Goal: Transaction & Acquisition: Book appointment/travel/reservation

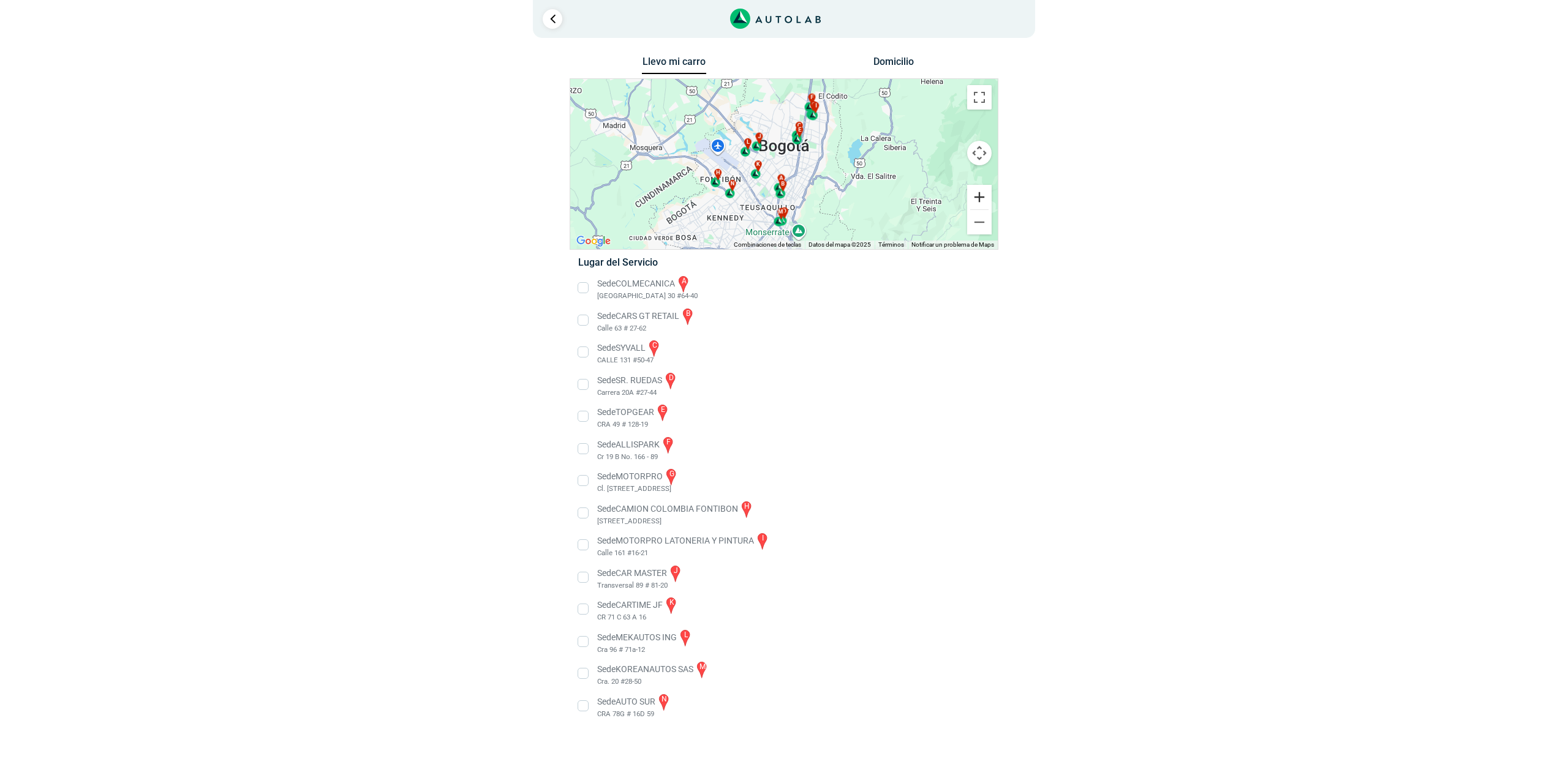
click at [977, 191] on button "Ampliar" at bounding box center [980, 197] width 25 height 25
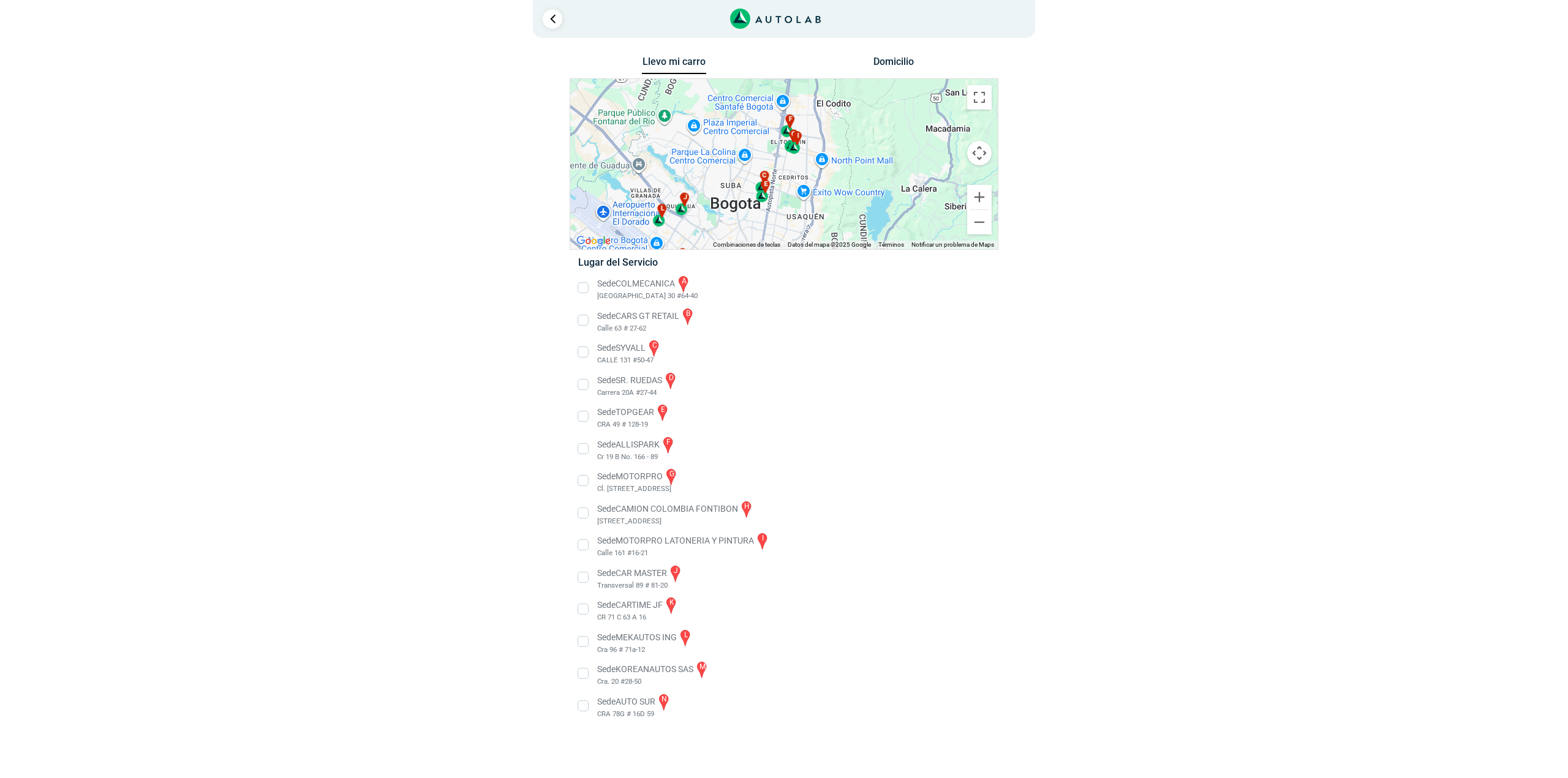
drag, startPoint x: 901, startPoint y: 127, endPoint x: 829, endPoint y: 234, distance: 129.0
click at [829, 234] on div "a b c d e f g" at bounding box center [784, 163] width 427 height 170
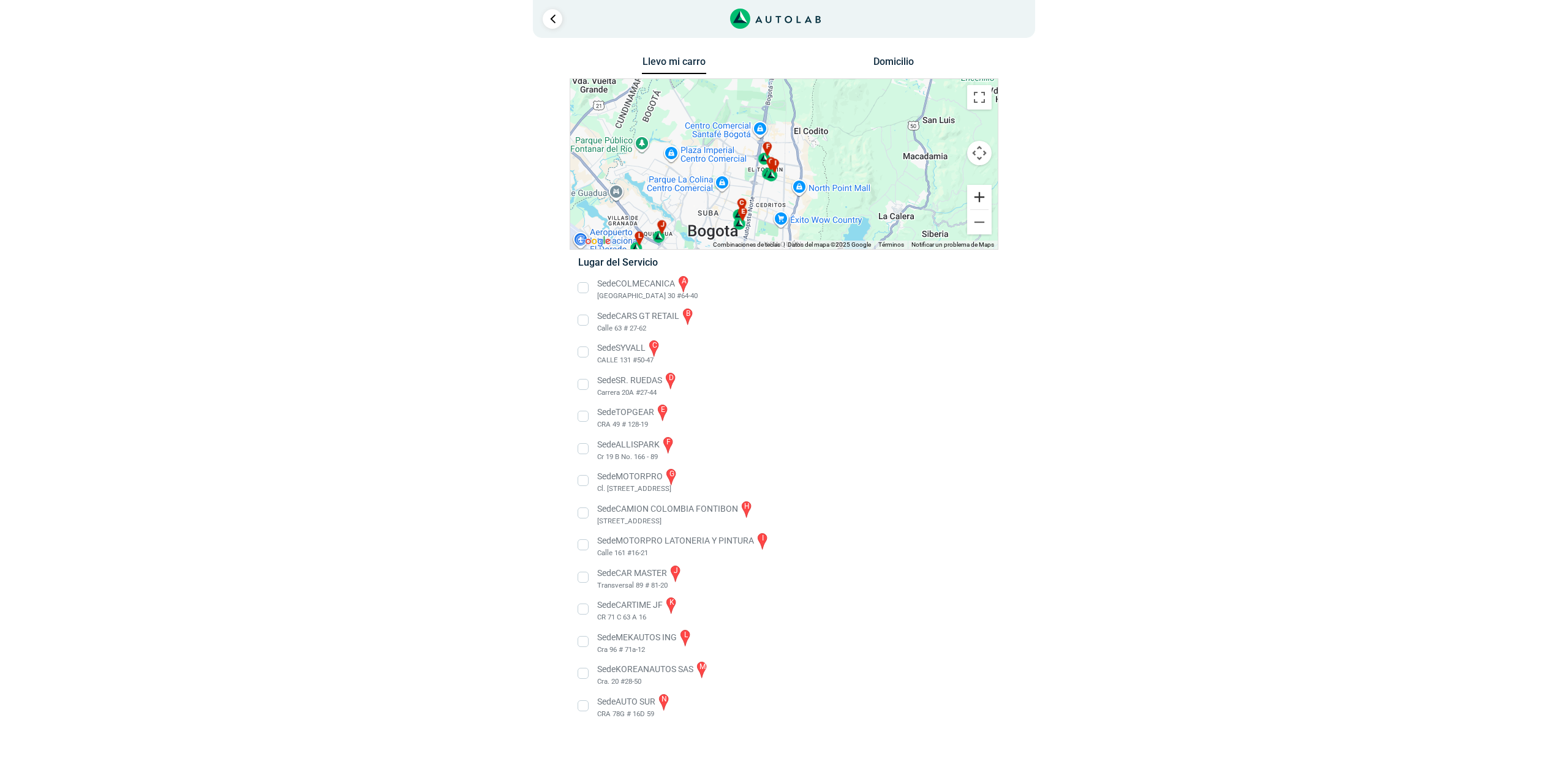
click at [981, 195] on button "Ampliar" at bounding box center [980, 197] width 25 height 25
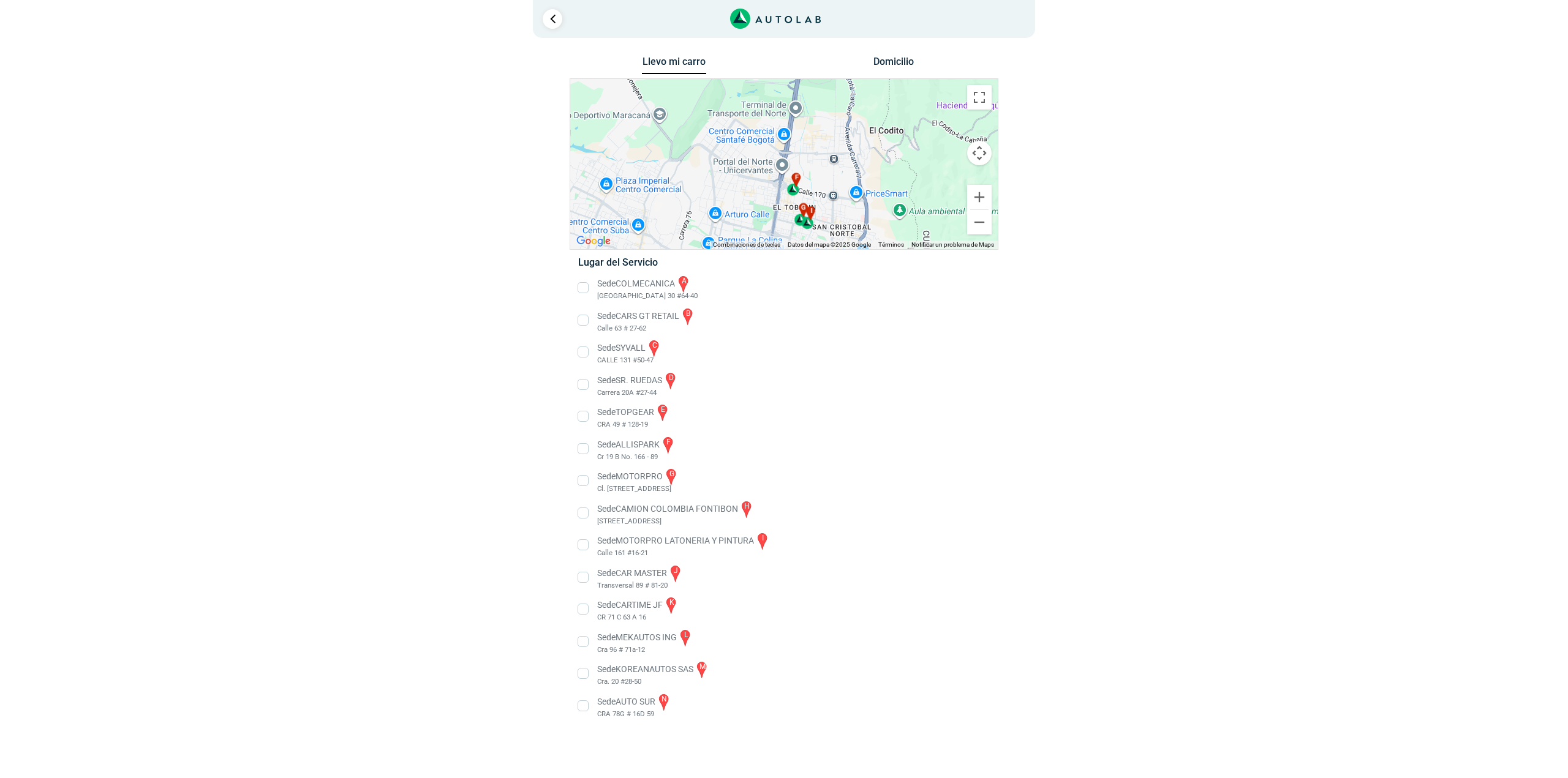
drag, startPoint x: 818, startPoint y: 172, endPoint x: 868, endPoint y: 205, distance: 59.9
click at [868, 205] on div "a b c d e f g" at bounding box center [784, 163] width 427 height 170
click at [979, 194] on button "Ampliar" at bounding box center [980, 197] width 25 height 25
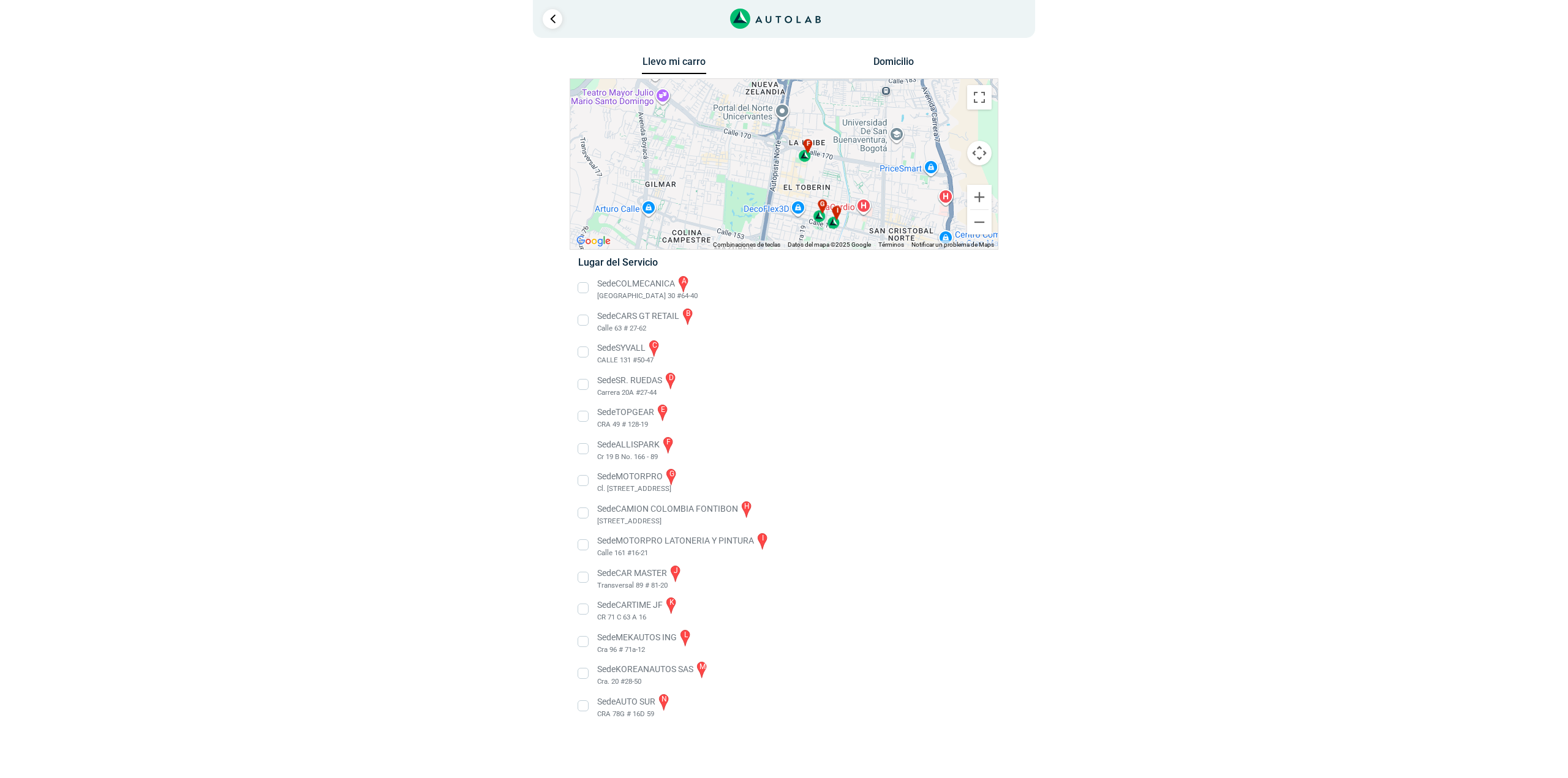
drag, startPoint x: 848, startPoint y: 206, endPoint x: 849, endPoint y: 139, distance: 67.0
click at [849, 139] on div "a b c d e f g" at bounding box center [784, 163] width 427 height 170
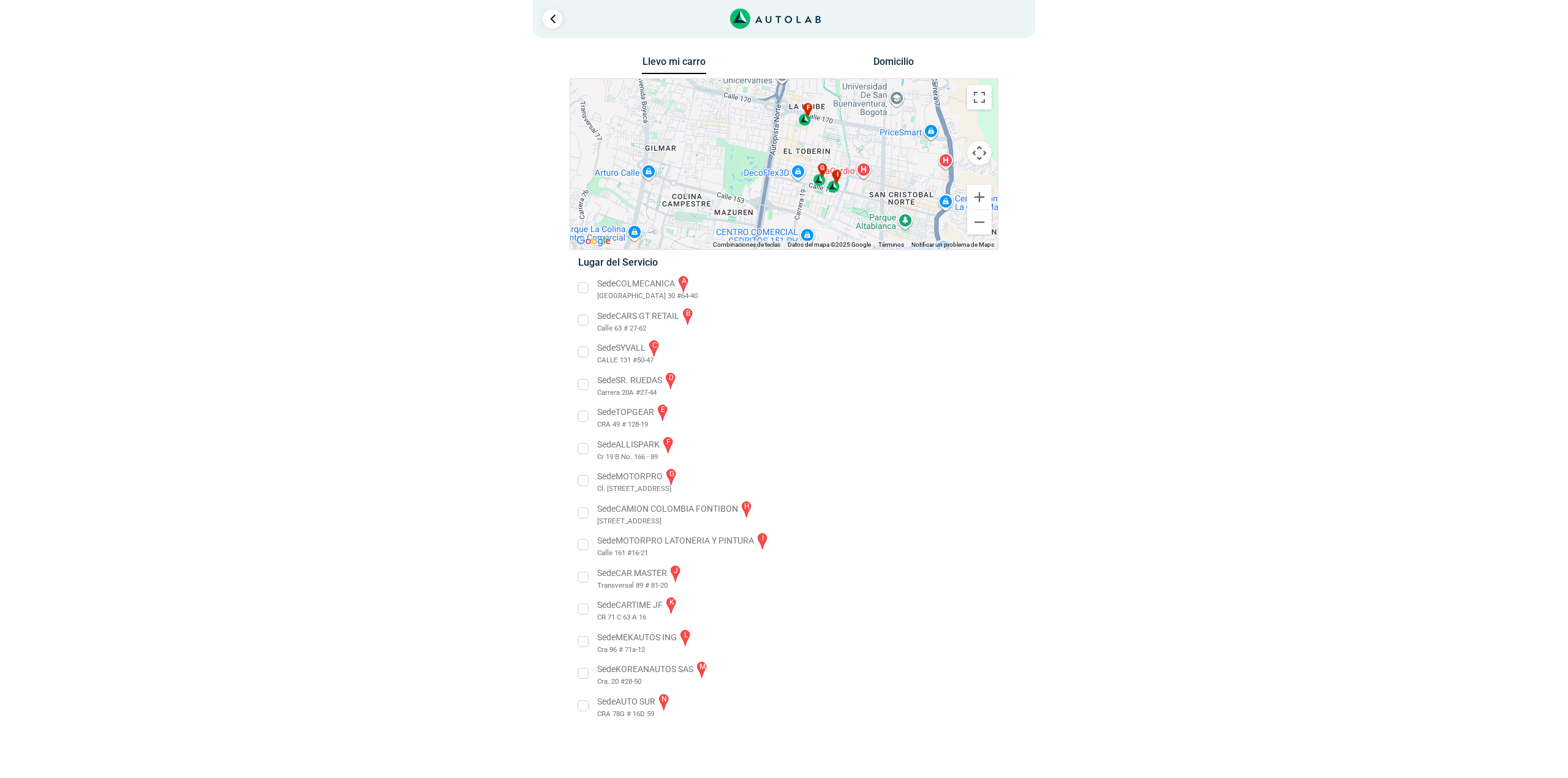
drag, startPoint x: 875, startPoint y: 177, endPoint x: 875, endPoint y: 144, distance: 33.0
click at [875, 144] on div "a b c d e f g" at bounding box center [784, 163] width 427 height 170
click at [978, 197] on button "Ampliar" at bounding box center [980, 197] width 25 height 25
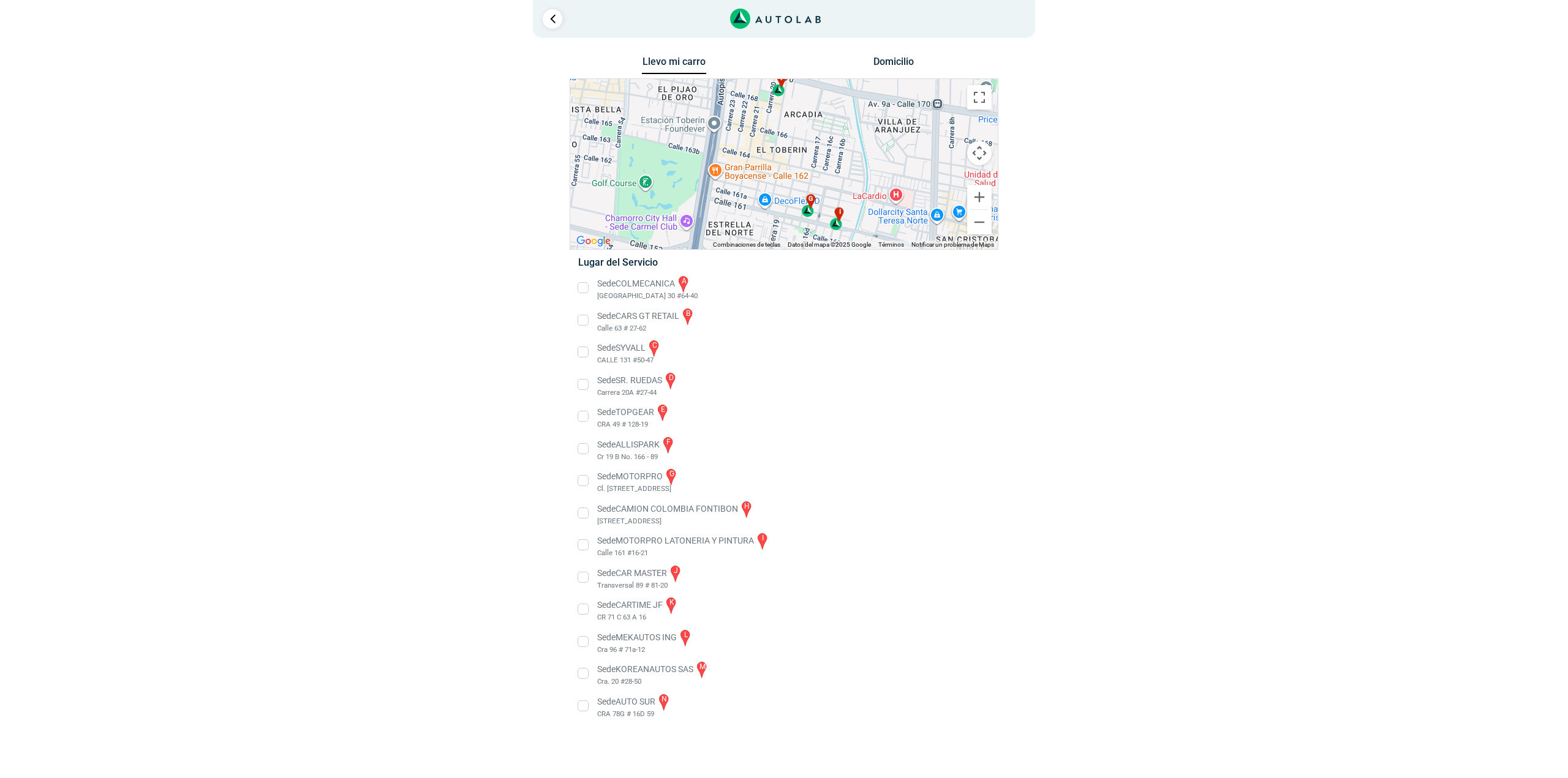
drag, startPoint x: 933, startPoint y: 176, endPoint x: 877, endPoint y: 190, distance: 57.7
click at [877, 190] on div "a b c d e f g" at bounding box center [784, 163] width 427 height 170
click at [964, 376] on li "Sede SR. RUEDAS d Carrera 20A #27-44" at bounding box center [784, 384] width 429 height 28
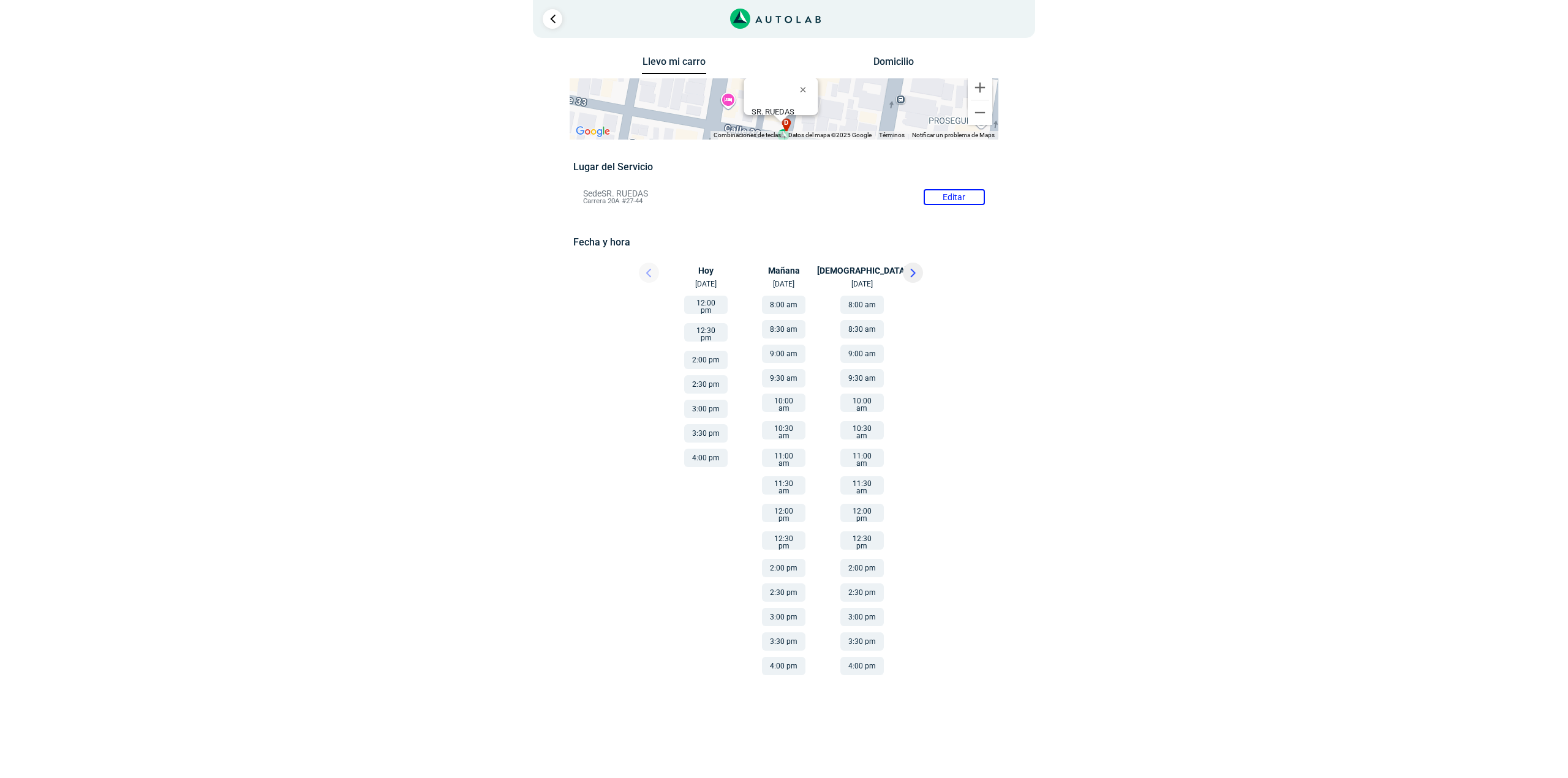
click at [932, 194] on li "Sede SR. [PERSON_NAME] Editar Carrera 20A #27-44" at bounding box center [784, 196] width 420 height 20
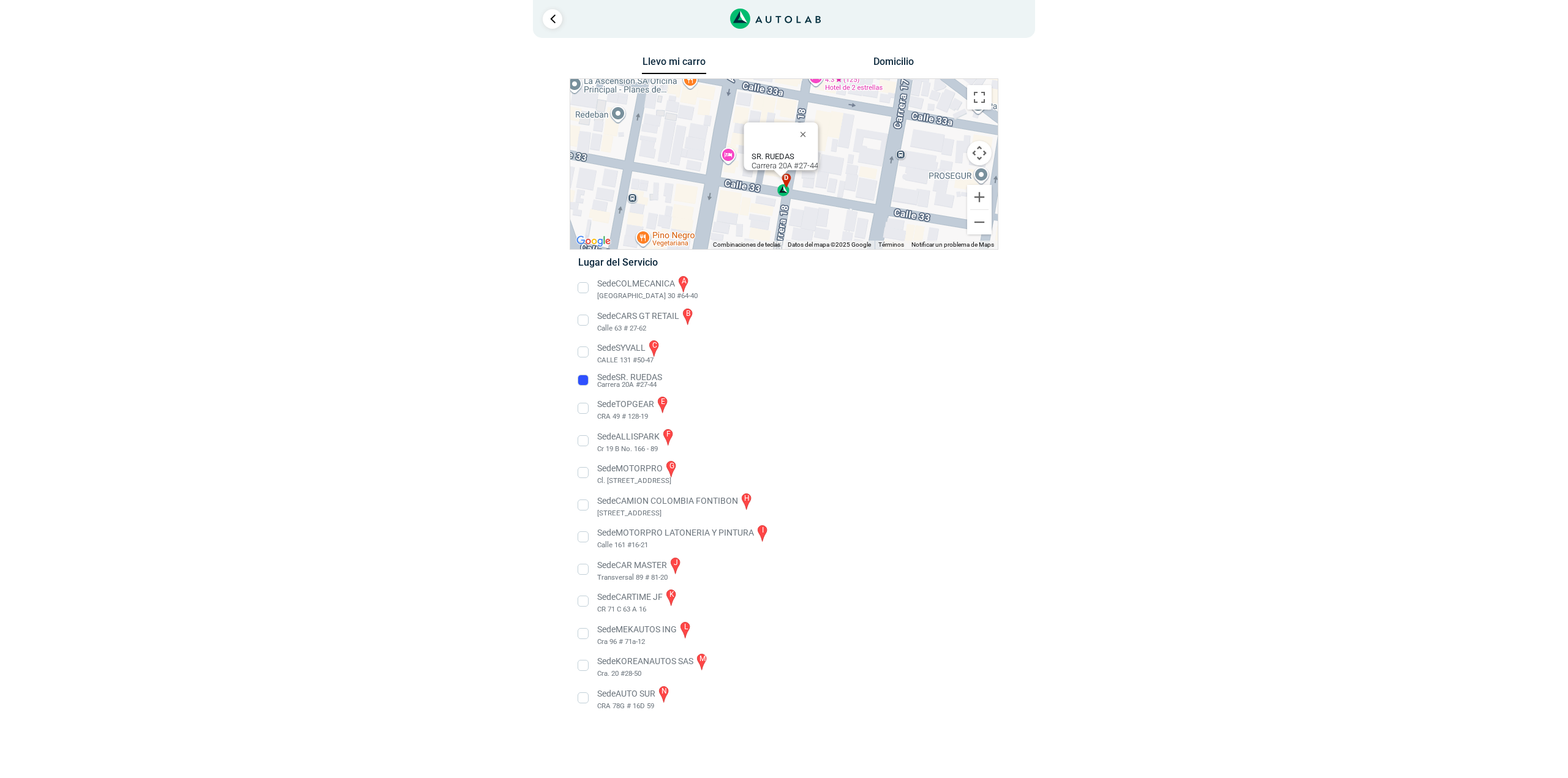
click at [585, 380] on li "Sede SR. [PERSON_NAME] Carrera 20A #27-44" at bounding box center [784, 380] width 429 height 20
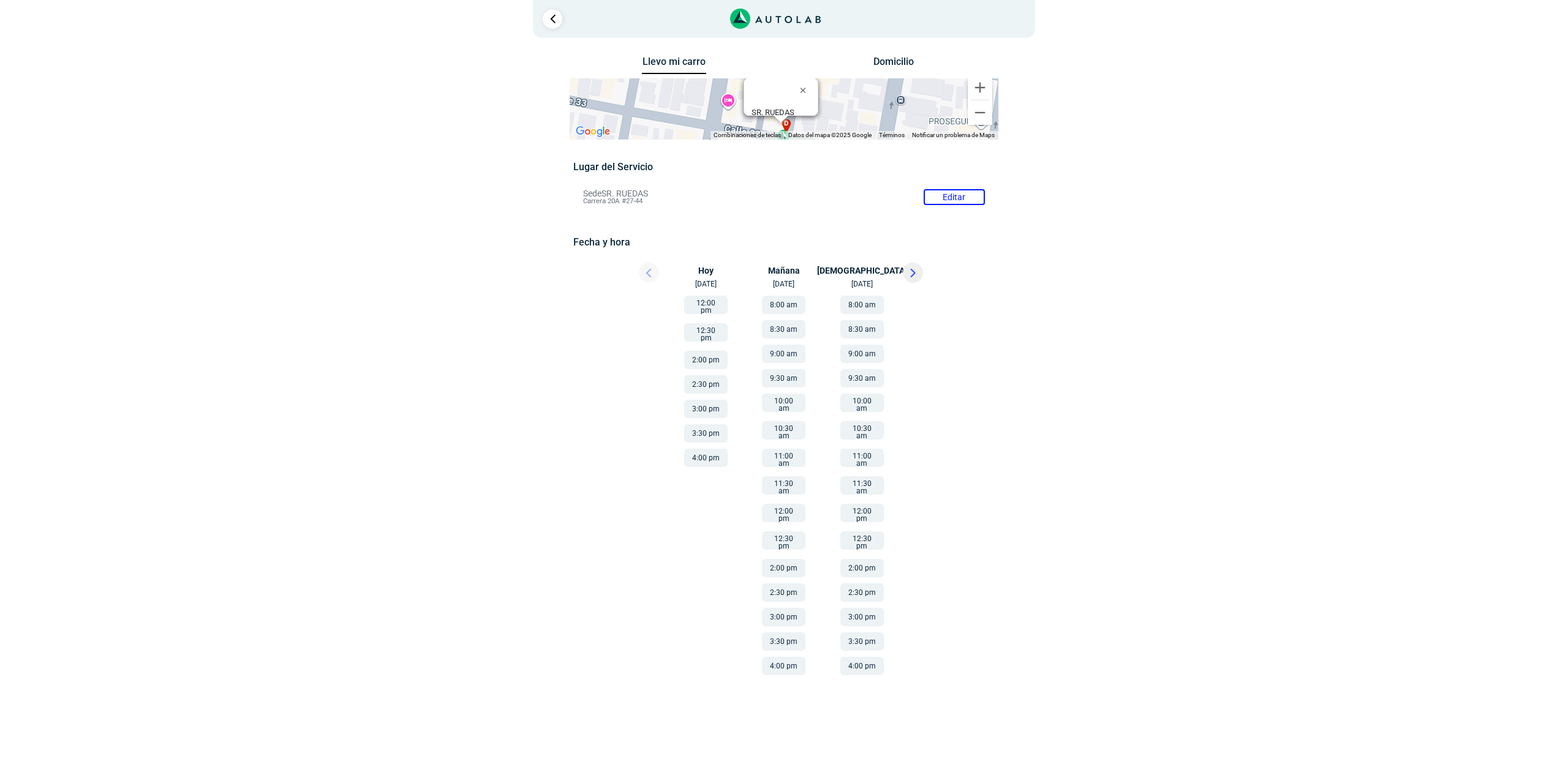
click at [949, 198] on li "Sede SR. [PERSON_NAME] Editar Carrera 20A #27-44" at bounding box center [784, 196] width 420 height 20
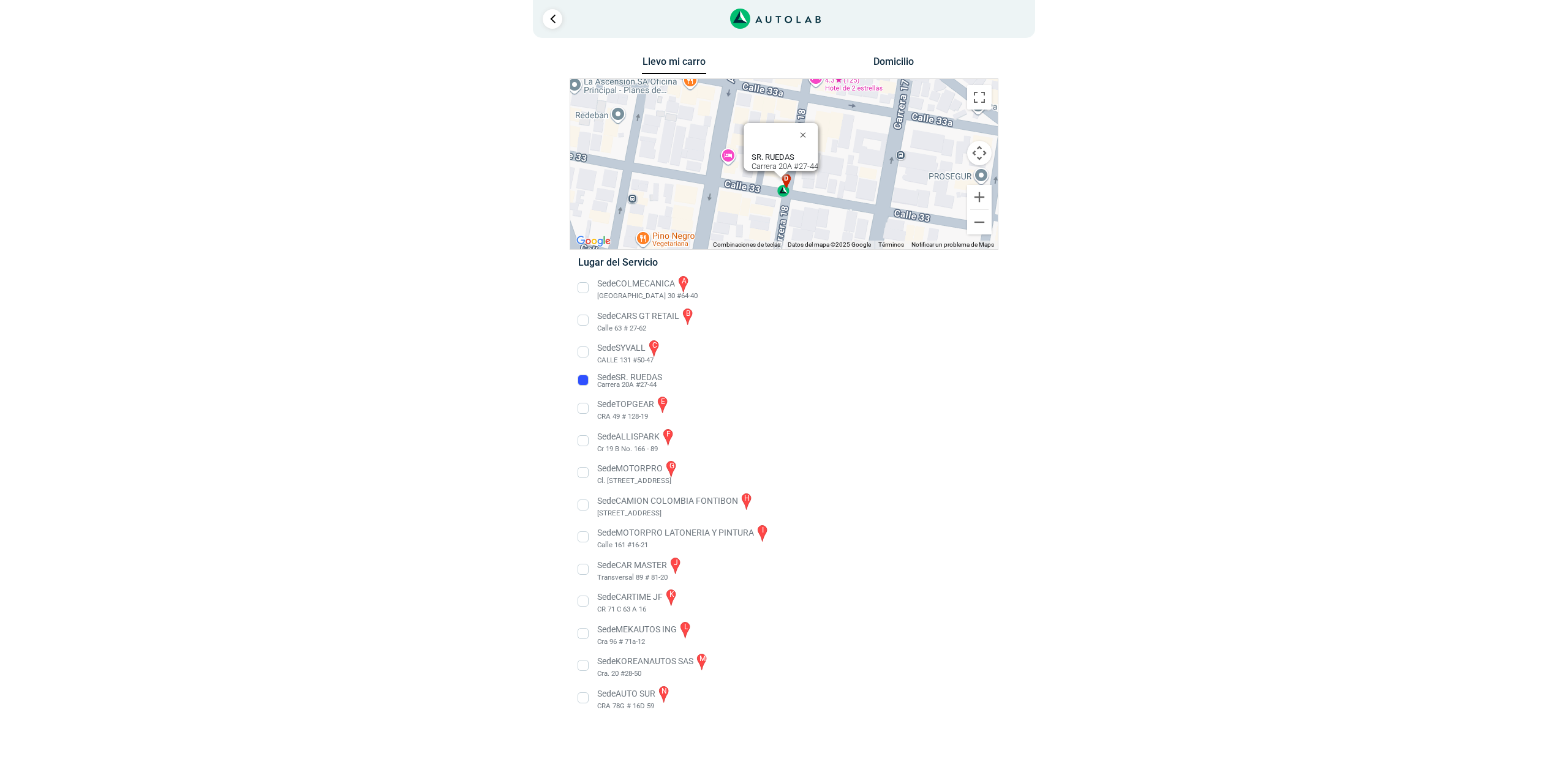
click at [585, 472] on li "Sede MOTORPRO g Cl. [STREET_ADDRESS]" at bounding box center [784, 472] width 429 height 28
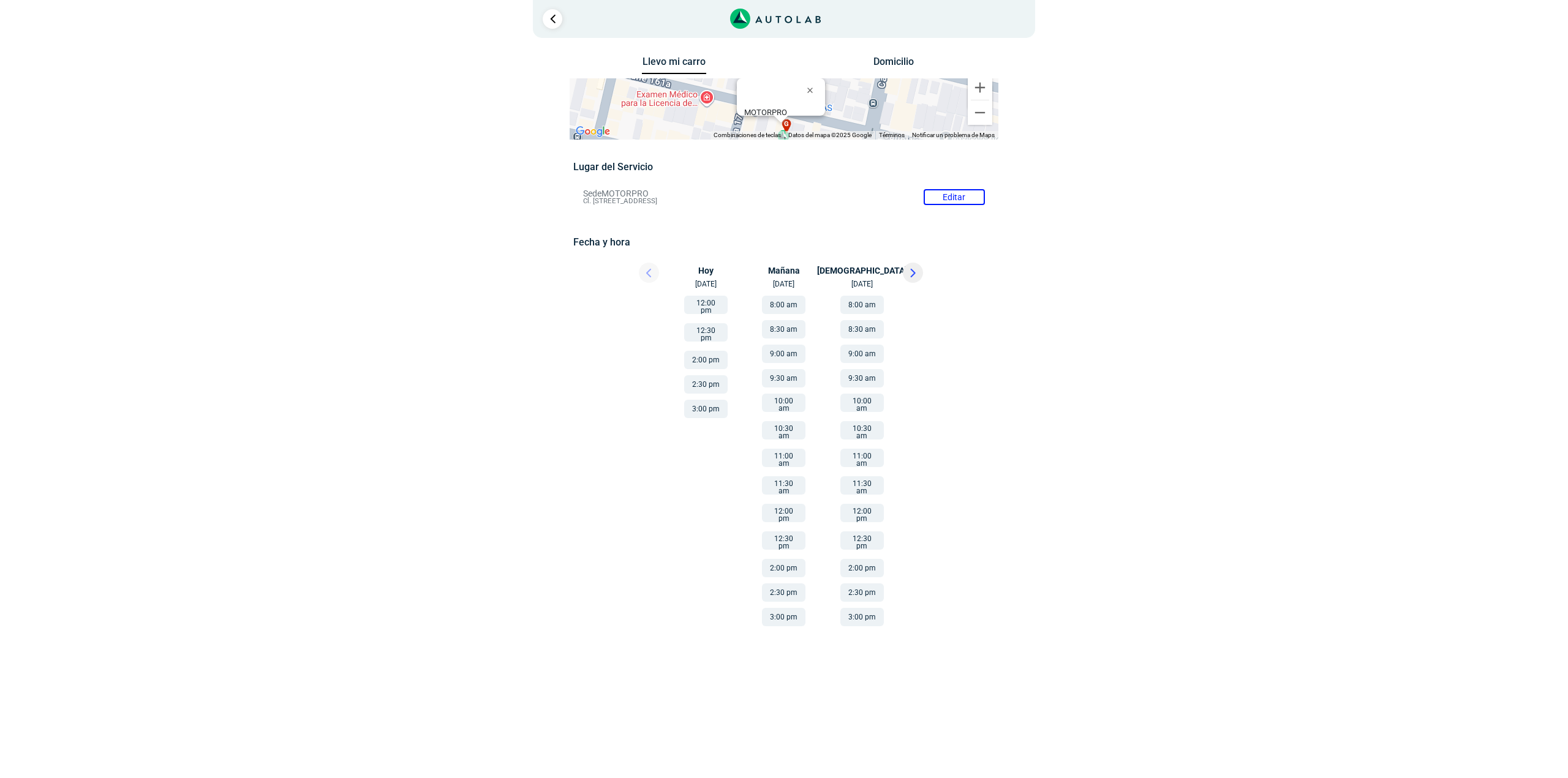
click at [868, 353] on button "9:00 am" at bounding box center [862, 353] width 44 height 18
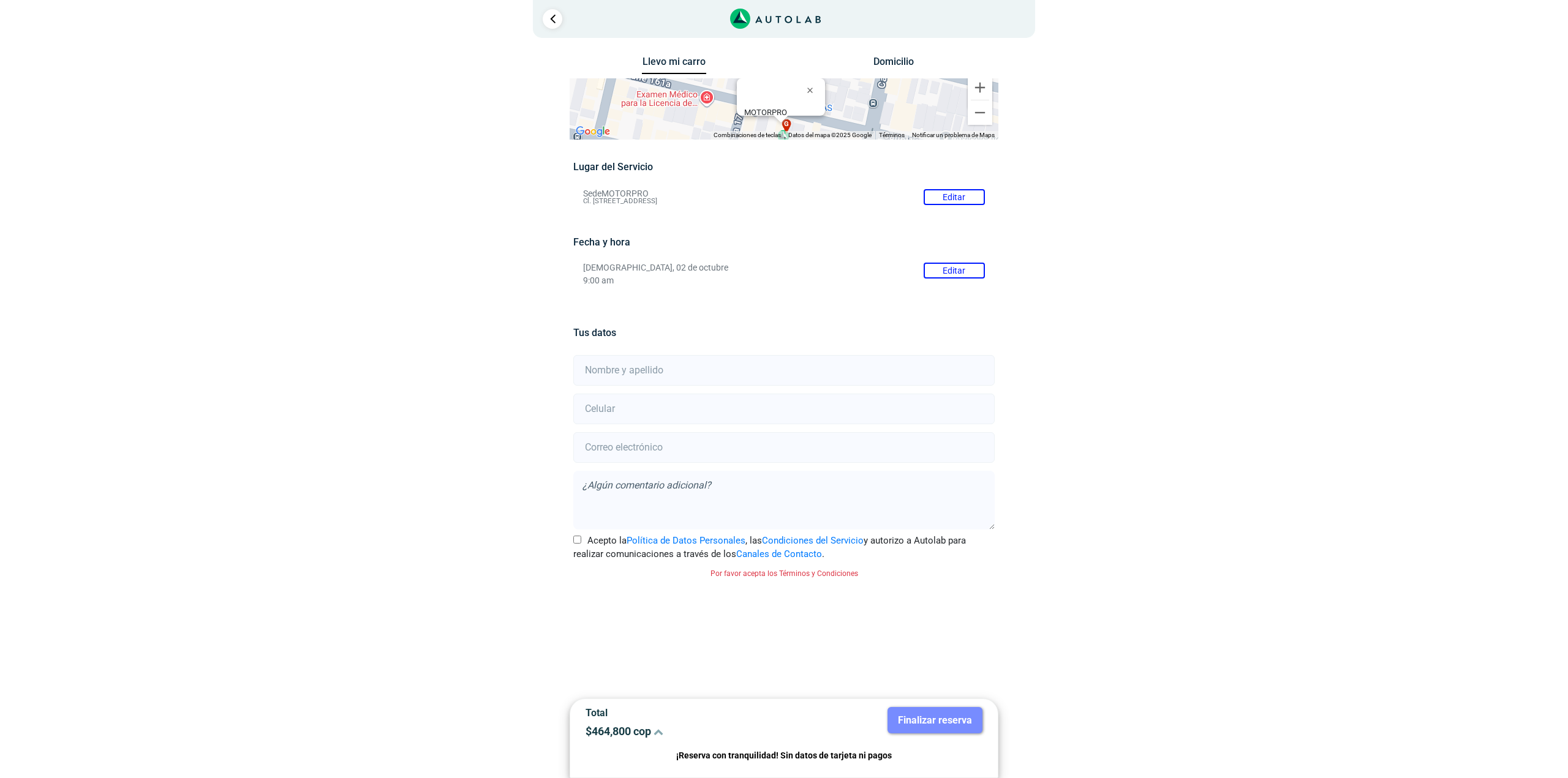
click at [661, 732] on icon at bounding box center [659, 732] width 9 height 9
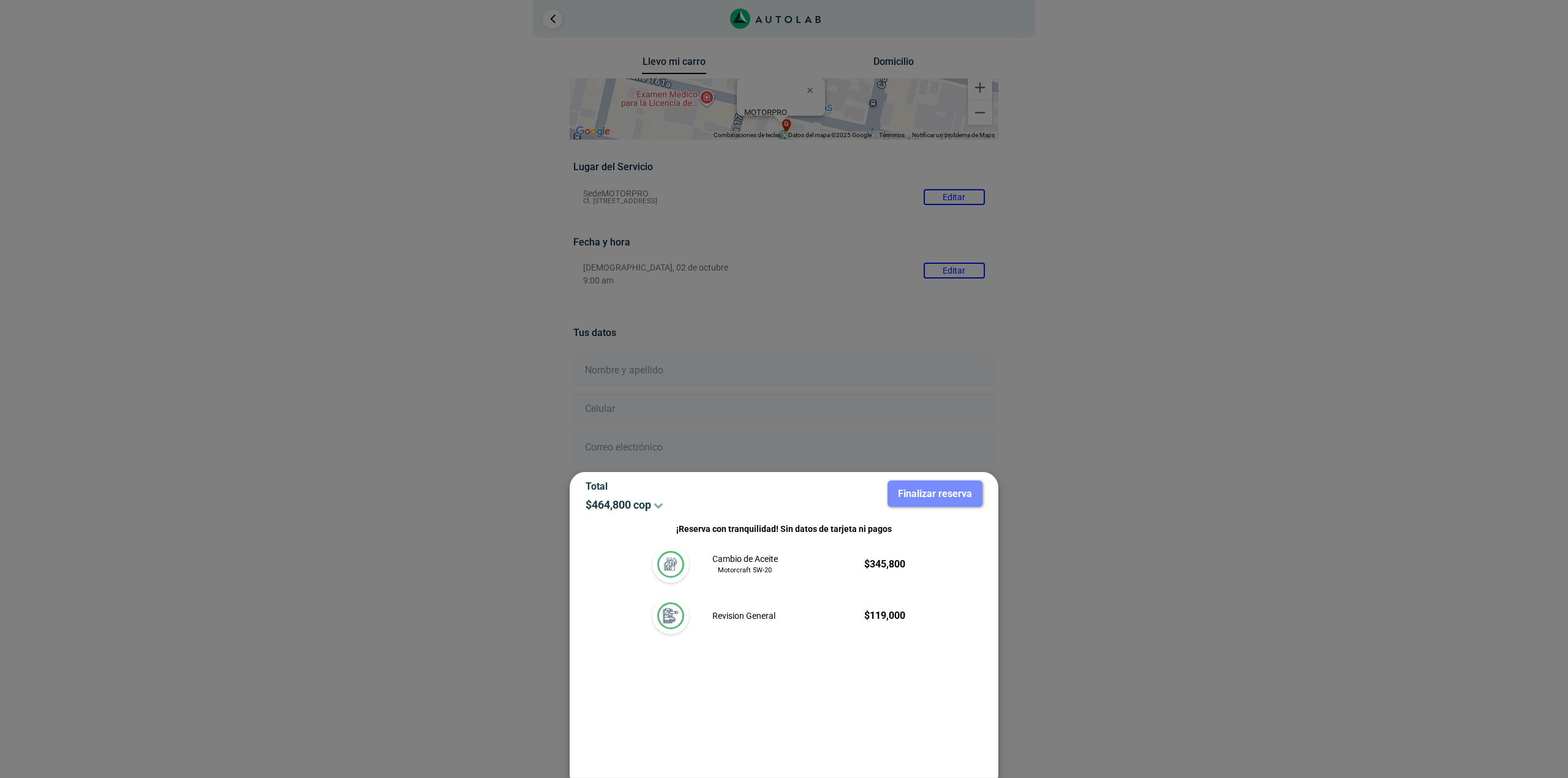
click at [788, 374] on div at bounding box center [784, 389] width 1568 height 778
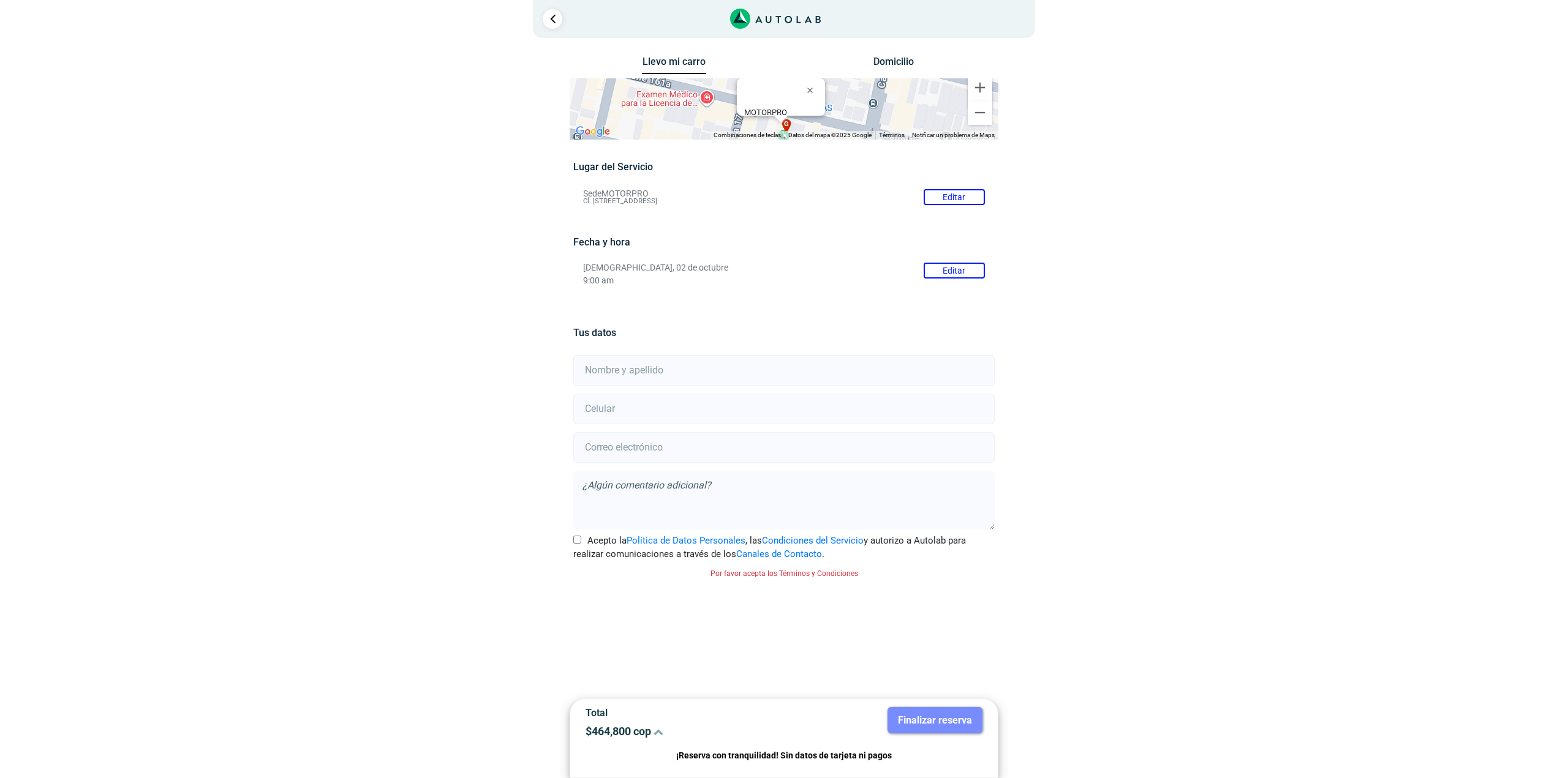
click at [671, 368] on input "text" at bounding box center [783, 370] width 420 height 30
type input "[PERSON_NAME]"
type input "3112261900"
type input "[EMAIL_ADDRESS][DOMAIN_NAME]"
click at [574, 539] on input "Acepto la Política de Datos Personales , las Condiciones del Servicio y autoriz…" at bounding box center [577, 540] width 8 height 8
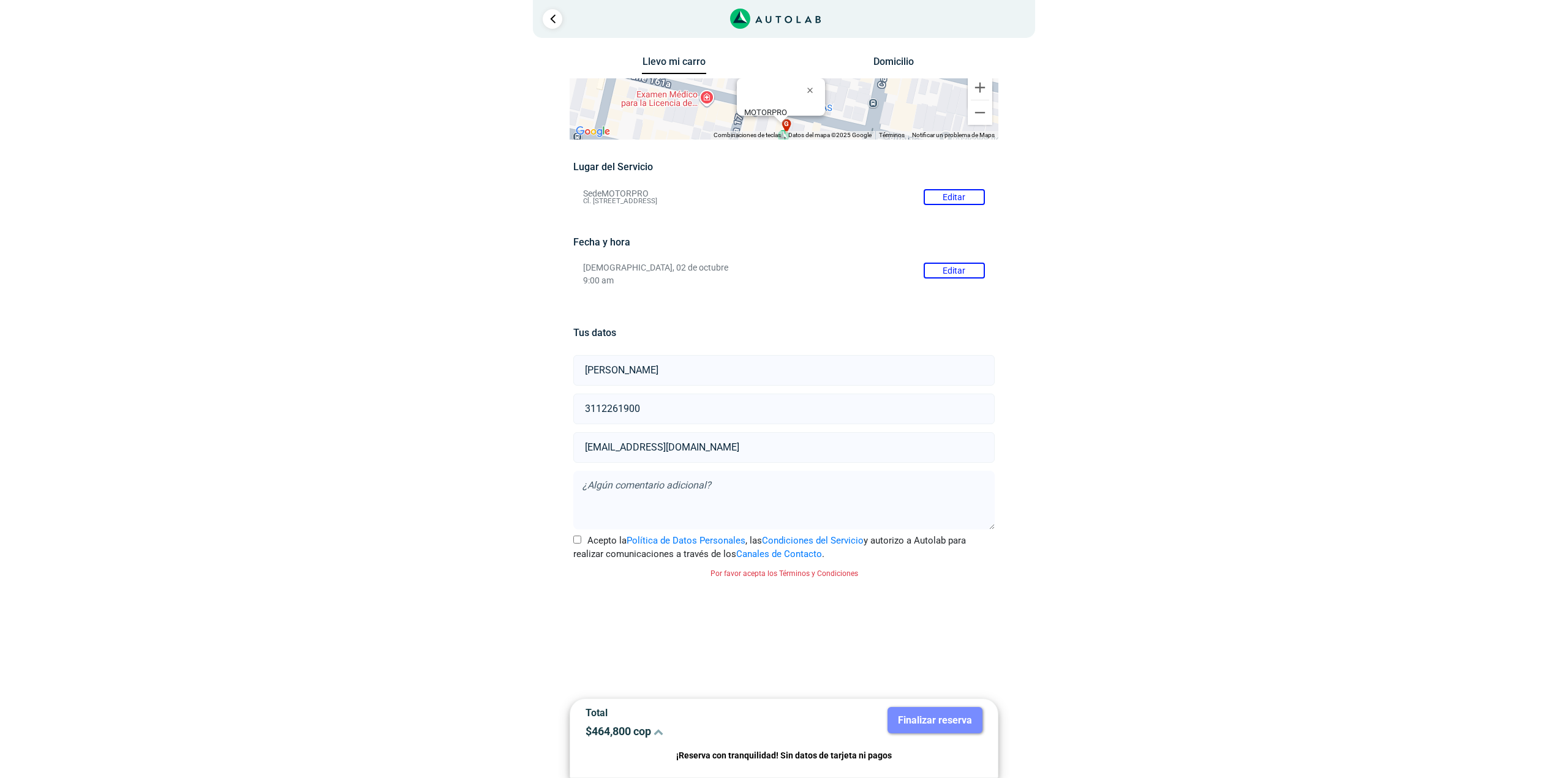
checkbox input "true"
click at [922, 724] on button "Finalizar reserva" at bounding box center [935, 720] width 95 height 27
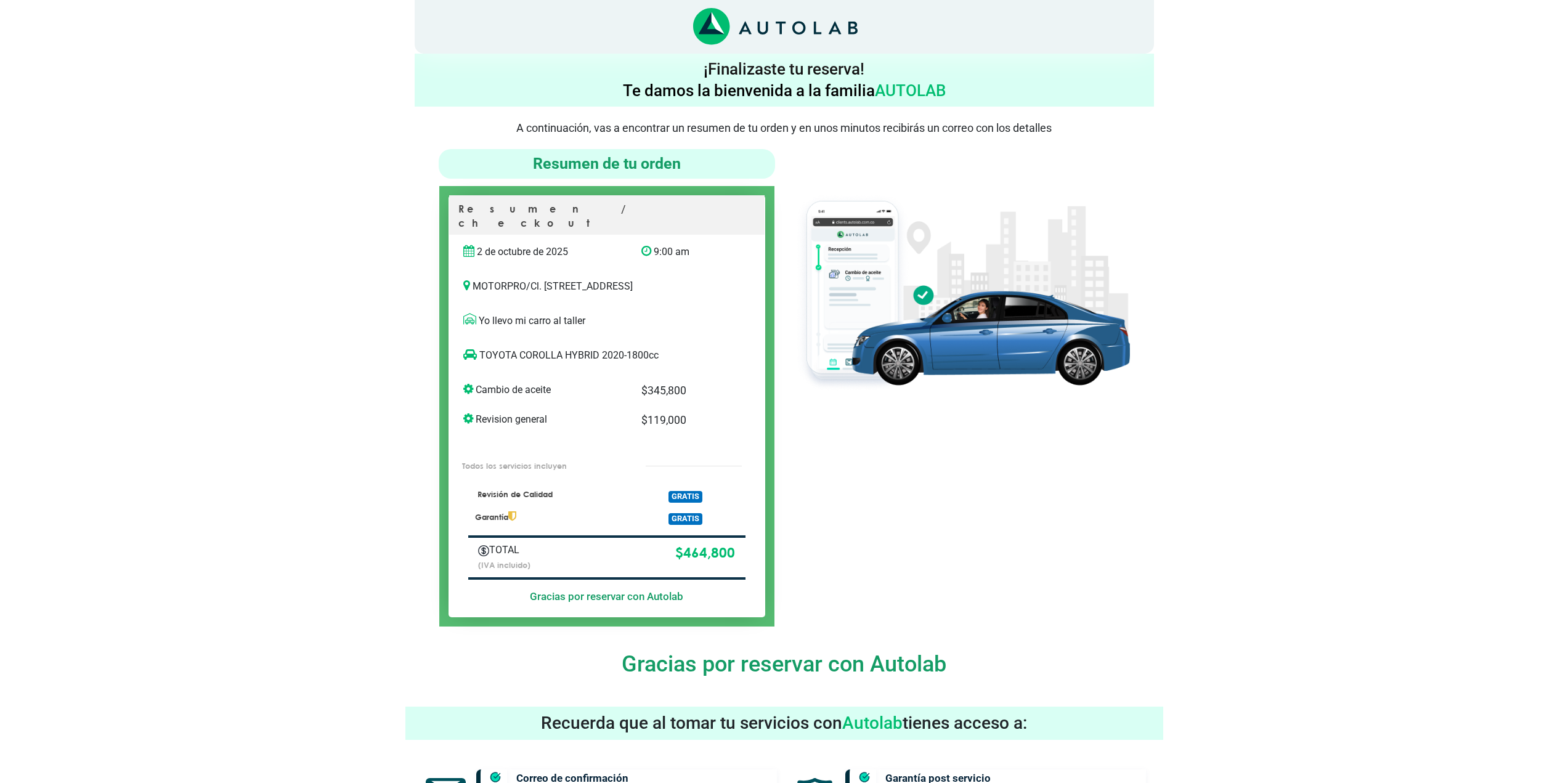
click at [1299, 249] on div "× ¡Reserva tranquilo! Sin datos de tarjeta ni pagos Aquí puedes ver tus servici…" at bounding box center [784, 583] width 1568 height 1167
click at [1325, 446] on div "× ¡Reserva tranquilo! Sin datos de tarjeta ni pagos Aquí puedes ver tus servici…" at bounding box center [784, 583] width 1568 height 1167
click at [1191, 232] on div "× ¡Reserva tranquilo! Sin datos de tarjeta ni pagos Aquí puedes ver tus servici…" at bounding box center [784, 583] width 1568 height 1167
click at [1277, 181] on div "× ¡Reserva tranquilo! Sin datos de tarjeta ni pagos Aquí puedes ver tus servici…" at bounding box center [784, 583] width 1568 height 1167
